Goal: Ask a question

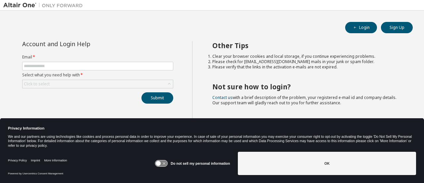
click at [163, 164] on icon at bounding box center [161, 163] width 12 height 6
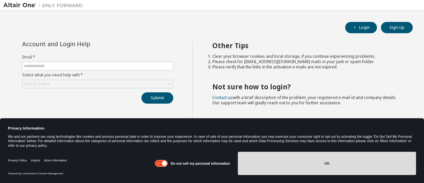
click at [333, 163] on button "OK" at bounding box center [327, 163] width 178 height 23
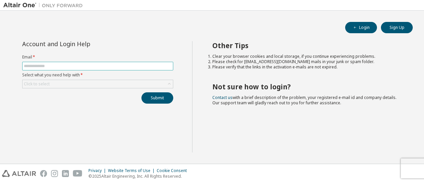
click at [56, 64] on input "text" at bounding box center [98, 65] width 148 height 5
type input "**********"
click at [61, 84] on div "Click to select" at bounding box center [98, 84] width 151 height 8
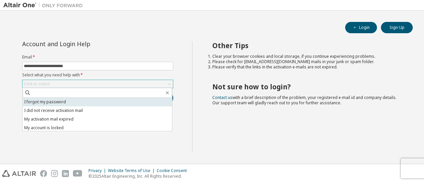
click at [60, 101] on li "I forgot my password" at bounding box center [98, 101] width 150 height 9
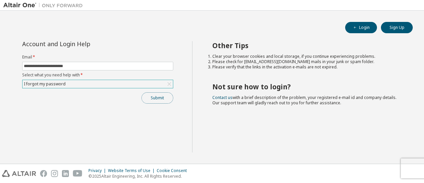
click at [161, 98] on button "Submit" at bounding box center [158, 97] width 32 height 11
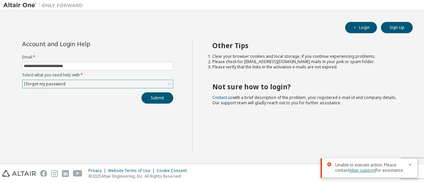
click at [366, 170] on link "Altair support" at bounding box center [362, 170] width 27 height 6
click at [23, 5] on img at bounding box center [44, 5] width 83 height 7
click at [282, 173] on div "Privacy Website Terms of Use Cookie Consent © 2025 Altair Engineering, Inc. All…" at bounding box center [212, 173] width 424 height 19
